Goal: Find specific page/section

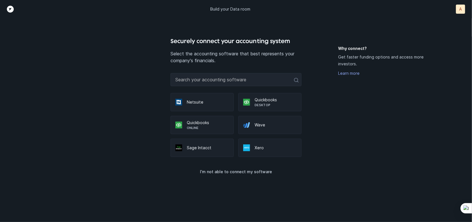
click at [200, 126] on p "Online" at bounding box center [208, 128] width 42 height 5
